Goal: Book appointment/travel/reservation

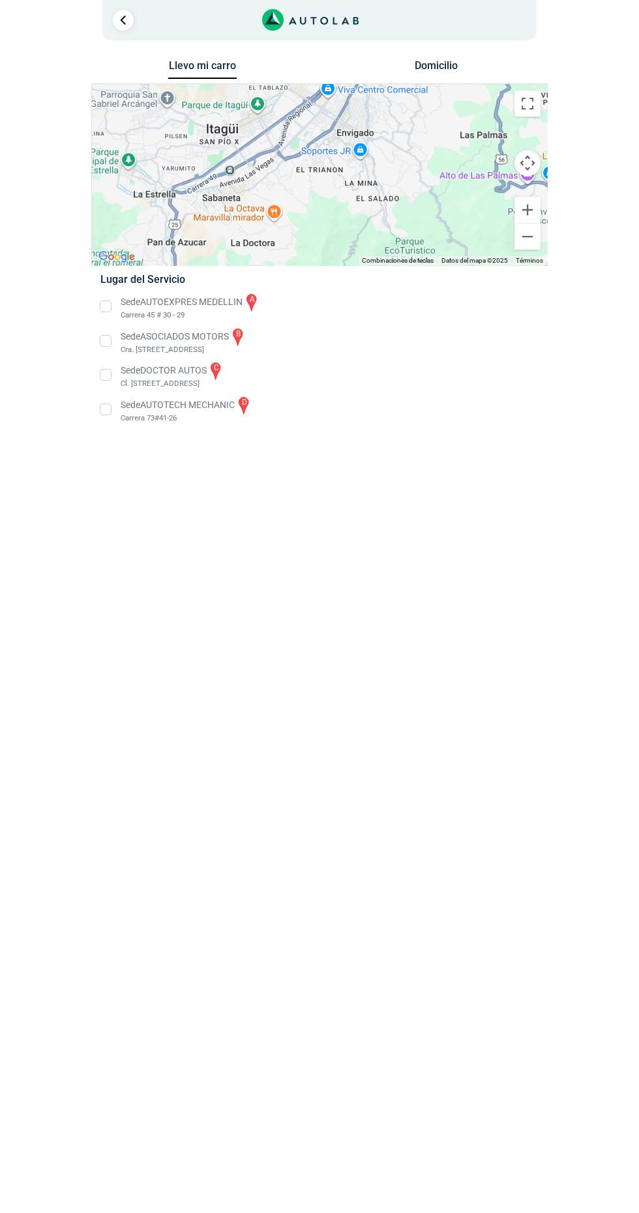
click at [120, 296] on li "Sede AUTOEXPRES MEDELLIN a Carrera 45 # 30 - 29" at bounding box center [319, 306] width 457 height 29
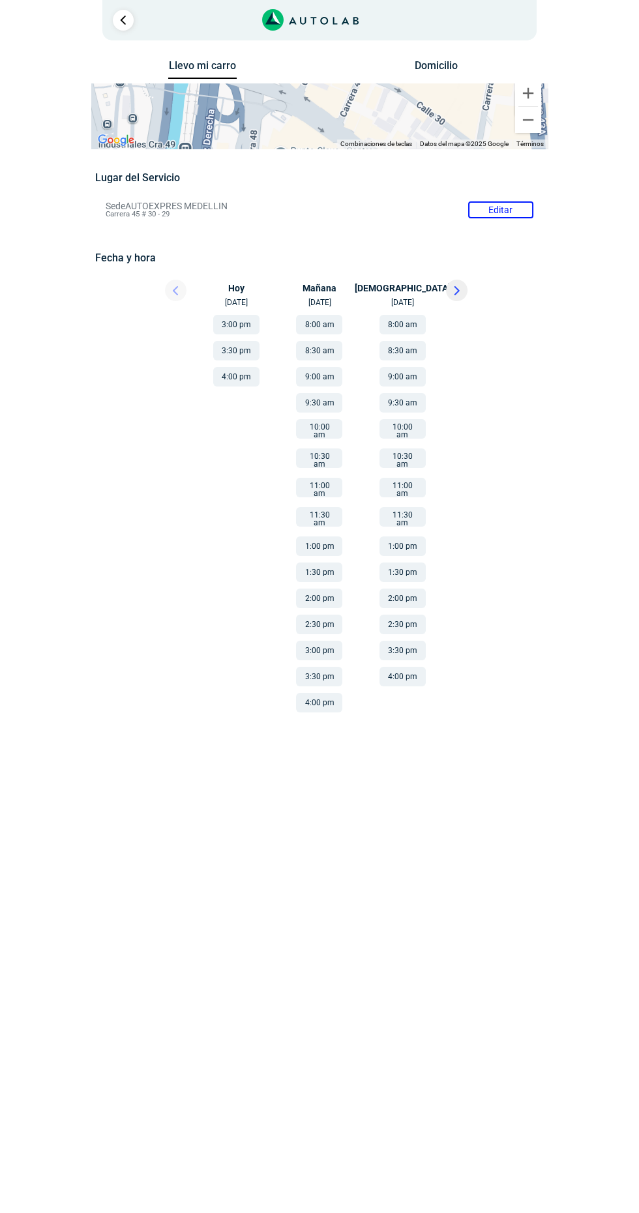
click at [465, 65] on button "Domicilio" at bounding box center [436, 68] width 68 height 19
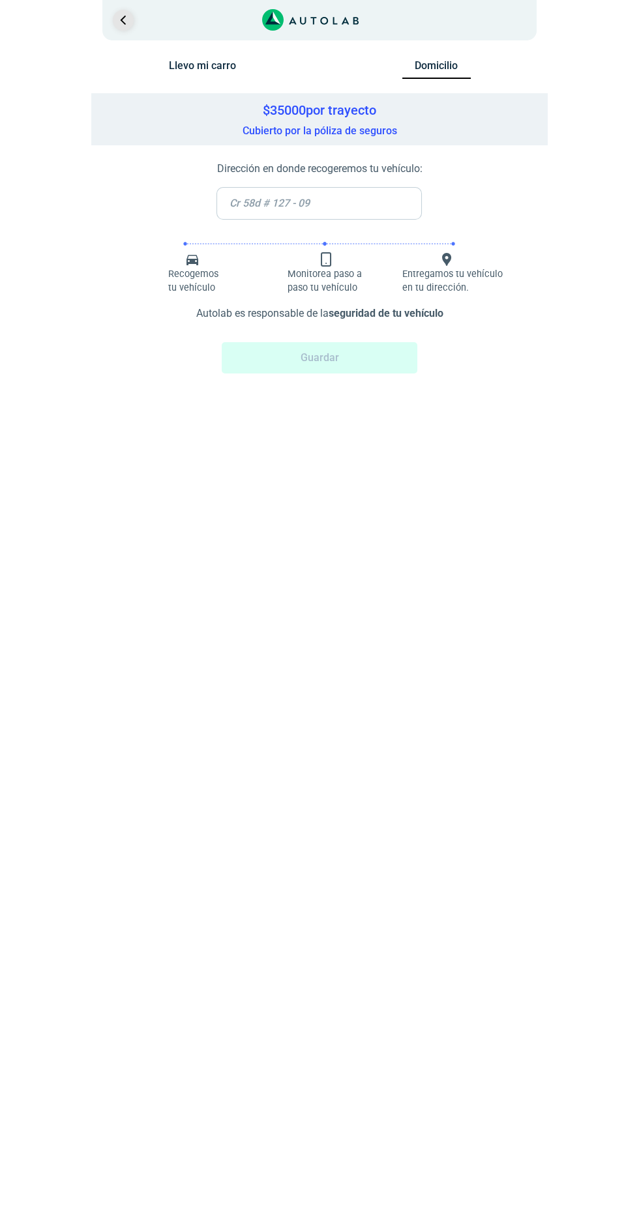
click at [126, 20] on link "Ir al paso anterior" at bounding box center [123, 20] width 21 height 21
click at [130, 21] on link "Ir al paso anterior" at bounding box center [123, 20] width 21 height 21
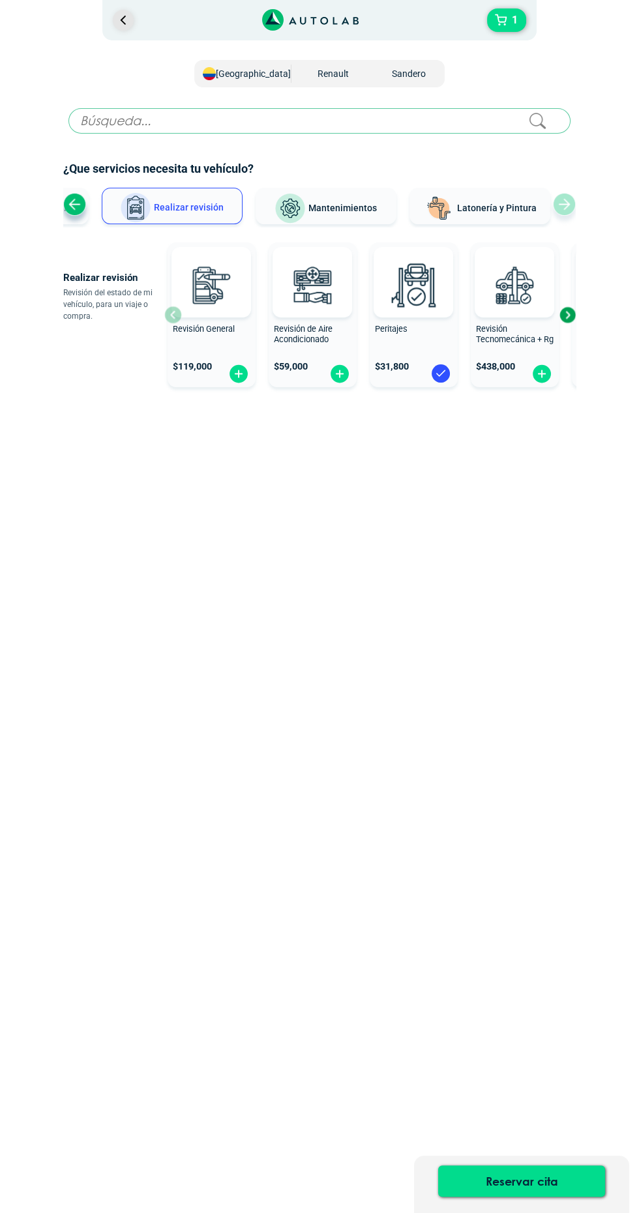
click at [125, 10] on link "Ir al paso anterior" at bounding box center [123, 20] width 21 height 21
